Goal: Information Seeking & Learning: Find specific fact

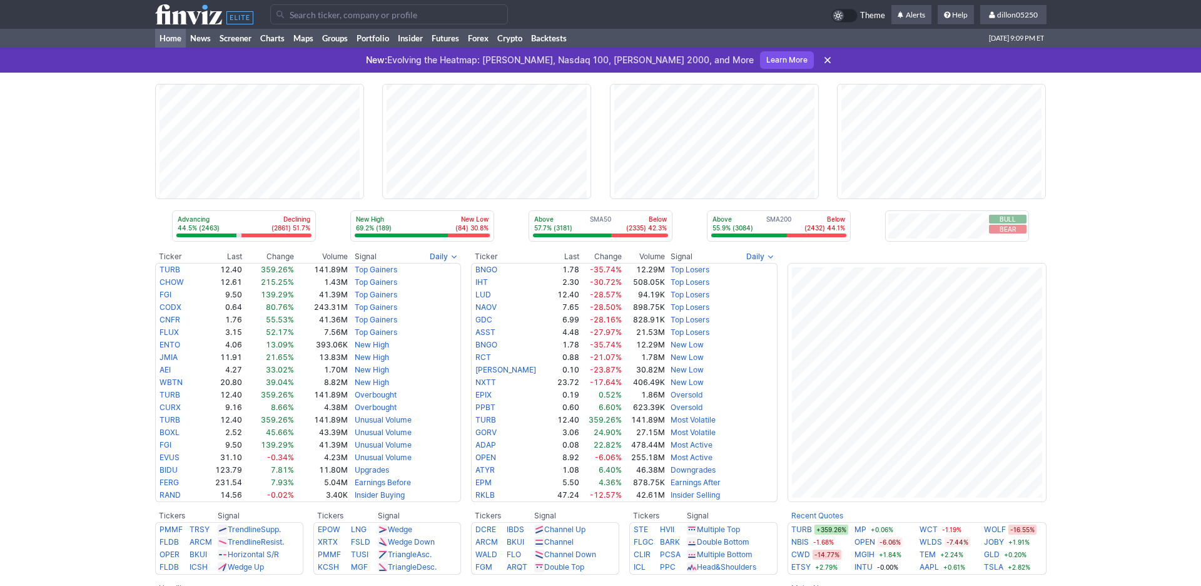
click at [303, 21] on input "Search" at bounding box center [389, 14] width 238 height 20
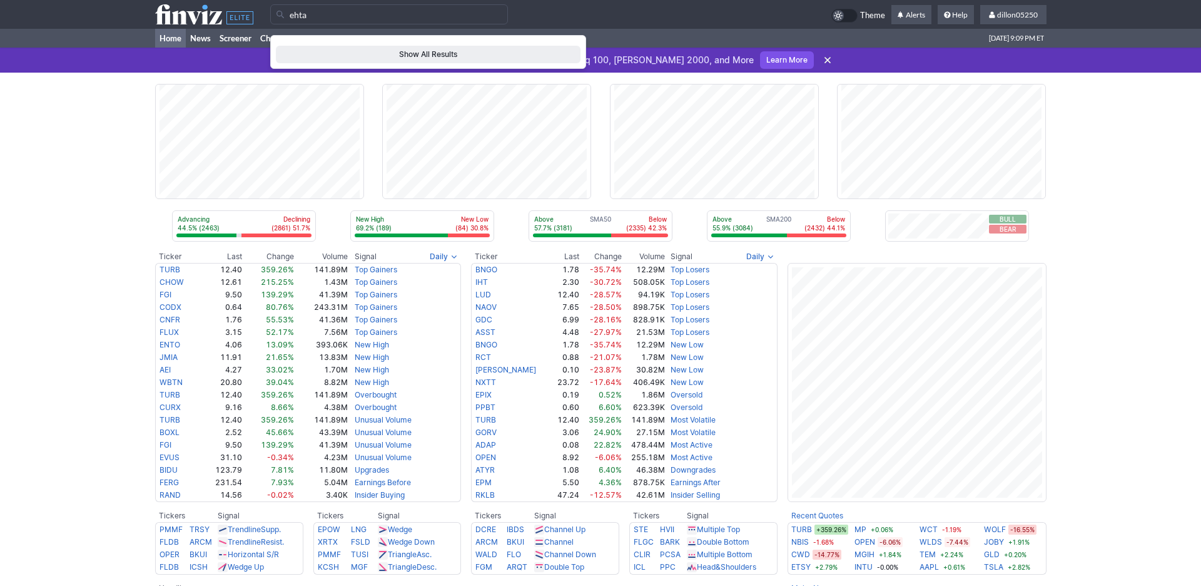
type input "ehta"
click at [431, 61] on span "Show All Results" at bounding box center [428, 54] width 293 height 13
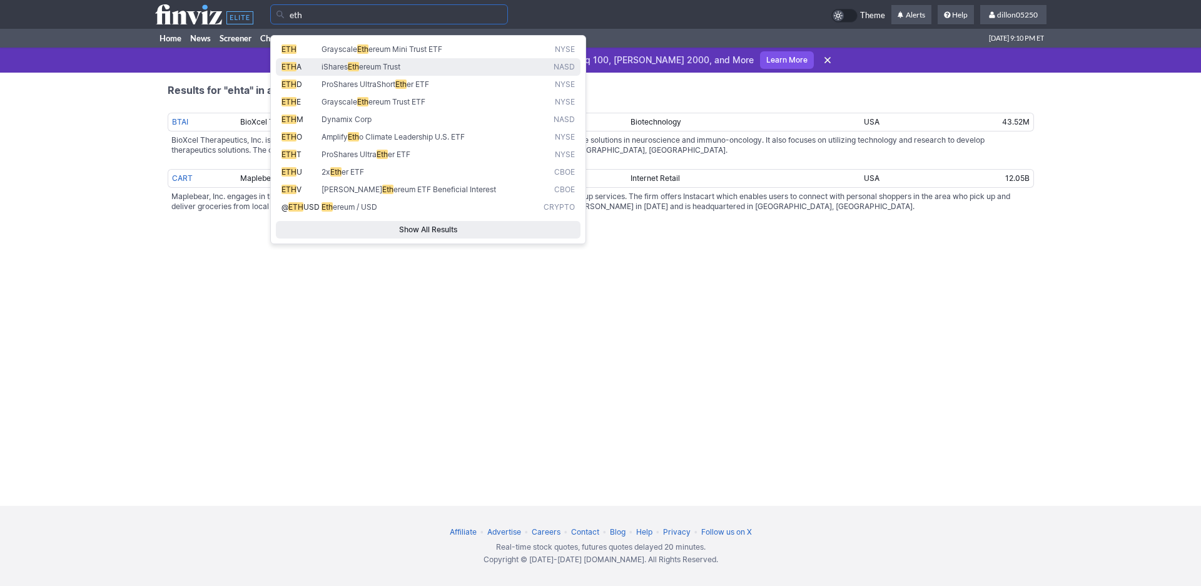
click at [290, 71] on span "ETH" at bounding box center [289, 66] width 15 height 9
type input "ETHA"
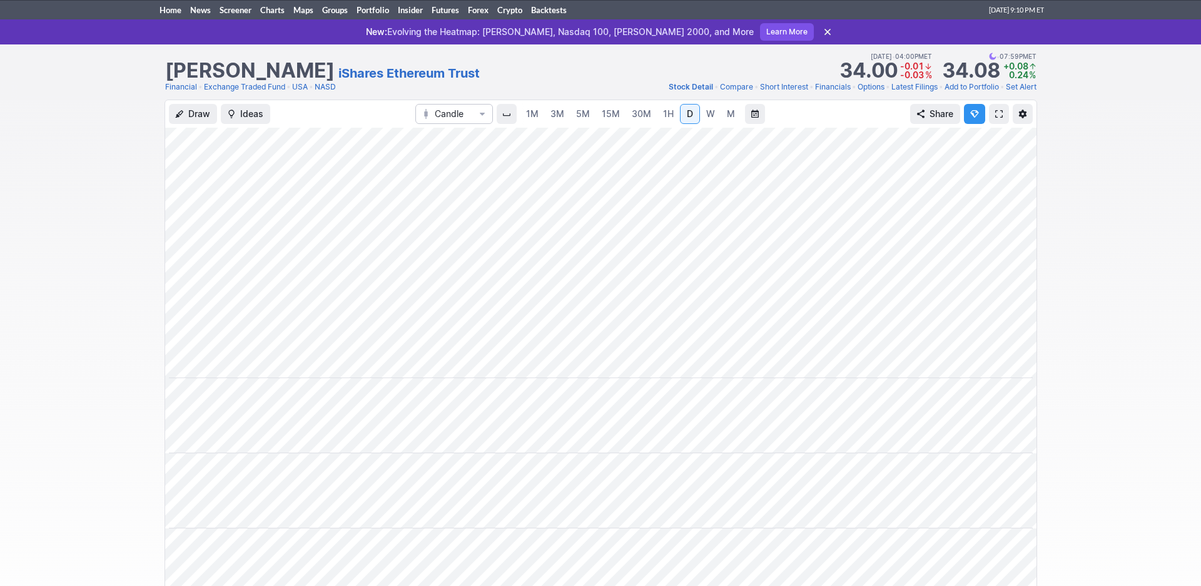
scroll to position [141, 0]
